Goal: Complete application form: Complete application form

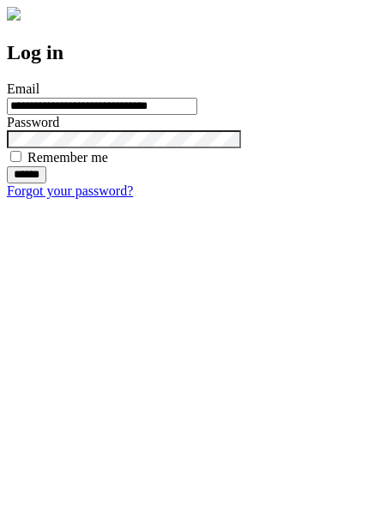
type input "**********"
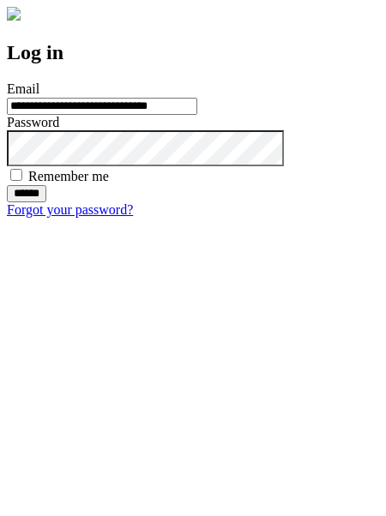
click at [46, 202] on input "******" at bounding box center [26, 193] width 39 height 17
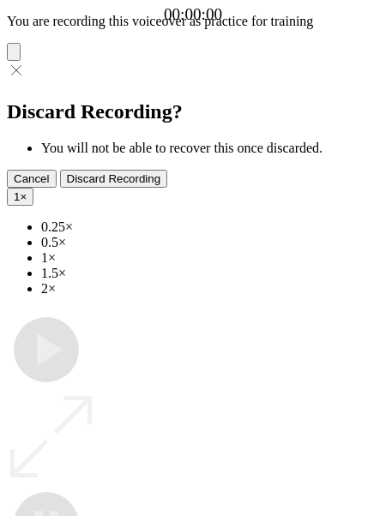
type input "**********"
